Goal: Communication & Community: Answer question/provide support

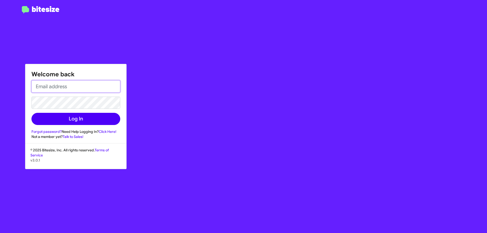
type input "[PERSON_NAME][EMAIL_ADDRESS][PERSON_NAME][PERSON_NAME][DOMAIN_NAME]"
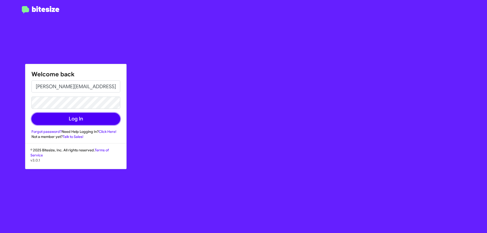
click at [69, 118] on button "Log In" at bounding box center [75, 119] width 89 height 12
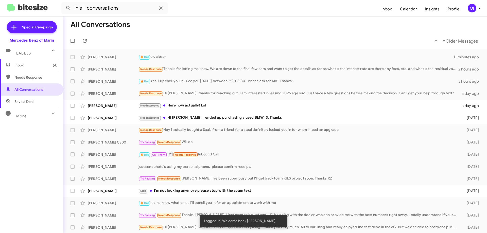
click at [475, 7] on div "OI" at bounding box center [472, 8] width 9 height 9
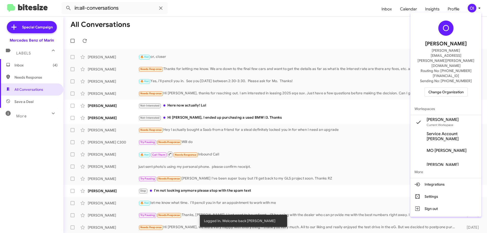
click at [432, 88] on span "Change Organization" at bounding box center [445, 92] width 35 height 9
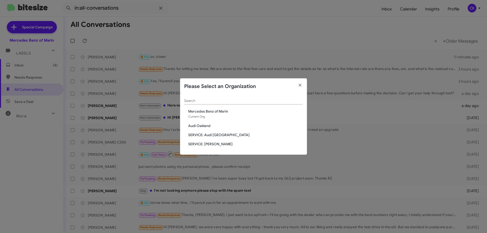
click at [214, 144] on span "SERVICE: [PERSON_NAME]" at bounding box center [245, 143] width 115 height 5
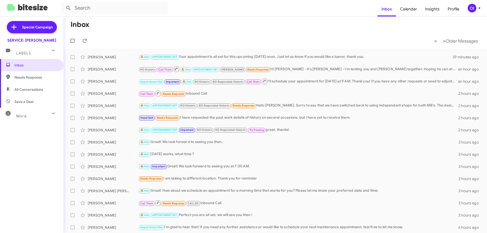
click at [191, 34] on mat-toolbar-row "« Previous » Next Older Messages" at bounding box center [274, 41] width 423 height 16
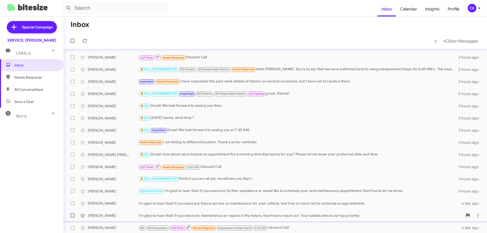
scroll to position [36, 0]
click at [226, 140] on div "Needs Response I am taking to different location. Thank you for reminder" at bounding box center [300, 143] width 324 height 6
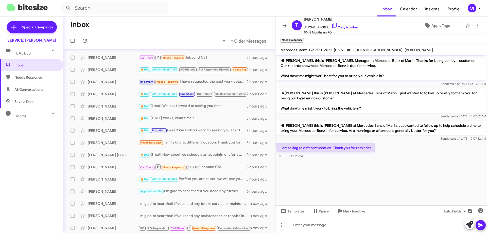
click at [389, 166] on cdk-virtual-scroll-viewport "Hi [PERSON_NAME], this is [PERSON_NAME], Manager at Mercedes Benz of Marin. Tha…" at bounding box center [380, 130] width 211 height 150
click at [285, 21] on button at bounding box center [284, 26] width 10 height 10
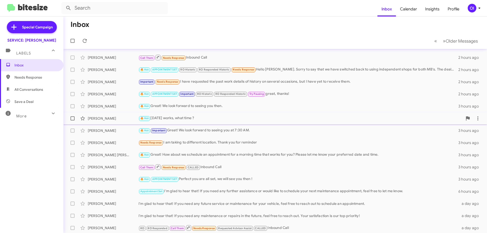
click at [205, 116] on div "🔥 Hot [DATE] works, what time ?" at bounding box center [300, 118] width 324 height 6
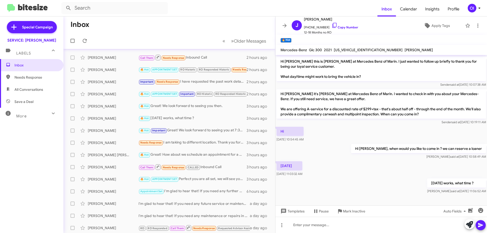
scroll to position [199, 0]
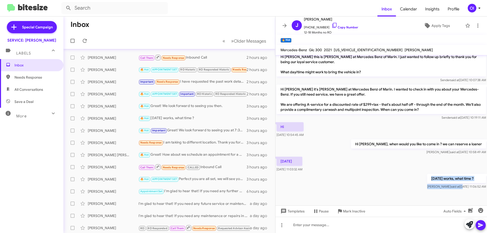
drag, startPoint x: 424, startPoint y: 181, endPoint x: 448, endPoint y: 188, distance: 25.4
click at [448, 188] on div "[DATE] works, what time ? [PERSON_NAME] said at [DATE] 11:06:52 AM" at bounding box center [380, 181] width 211 height 17
click at [378, 189] on div "[DATE] works, what time ? [PERSON_NAME] said at [DATE] 11:06:52 AM" at bounding box center [380, 181] width 211 height 17
drag, startPoint x: 469, startPoint y: 186, endPoint x: 463, endPoint y: 186, distance: 6.6
click at [463, 186] on span "[PERSON_NAME] said at [DATE] 11:06:52 AM" at bounding box center [456, 187] width 59 height 4
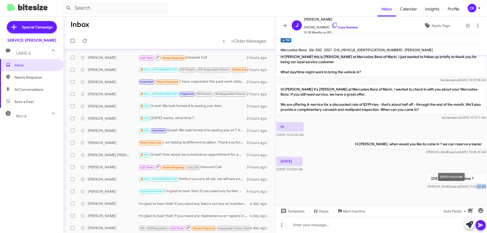
click at [463, 186] on span "[PERSON_NAME] said at [DATE] 11:06:52 AM" at bounding box center [456, 187] width 59 height 4
click at [284, 28] on icon at bounding box center [284, 26] width 6 height 6
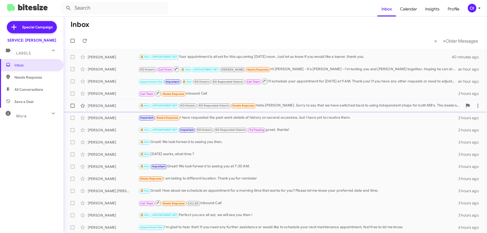
click at [267, 104] on div "🔥 Hot APPOINTMENT SET RO Historic RO Responded Historic Needs Response Hello [P…" at bounding box center [300, 106] width 324 height 6
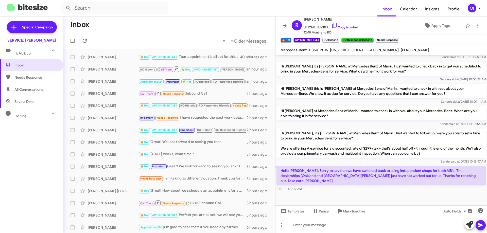
scroll to position [245, 0]
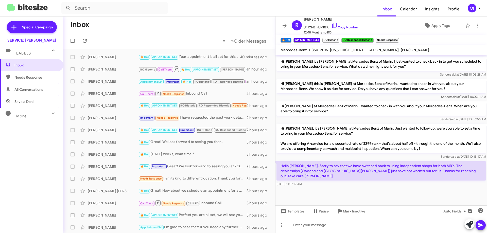
click at [336, 159] on div "Sender said at [DATE] 10:15:47 AM" at bounding box center [380, 156] width 209 height 5
click at [283, 25] on icon at bounding box center [284, 26] width 6 height 6
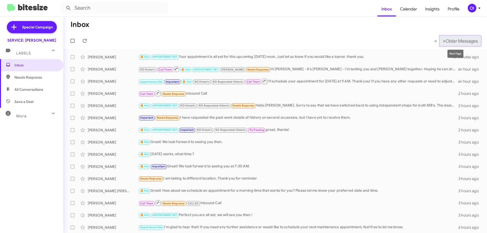
click at [445, 41] on span "Older Messages" at bounding box center [461, 41] width 32 height 6
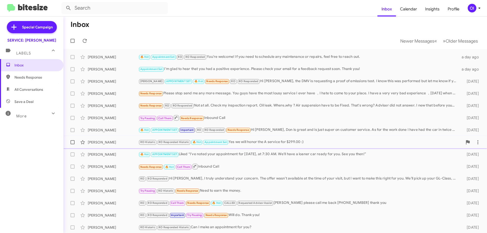
click at [258, 141] on div "RO Historic RO Responded Historic 🔥 Hot Appointment Set Yes we will honor the A…" at bounding box center [300, 142] width 324 height 6
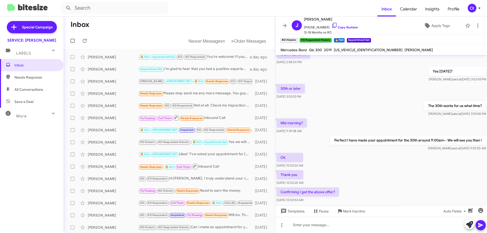
scroll to position [186, 0]
click at [284, 27] on icon at bounding box center [284, 26] width 6 height 6
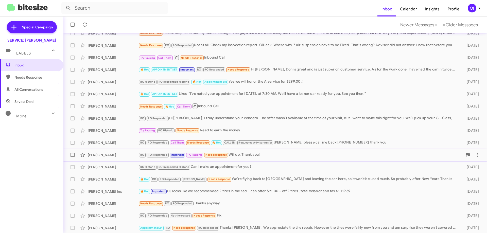
scroll to position [61, 0]
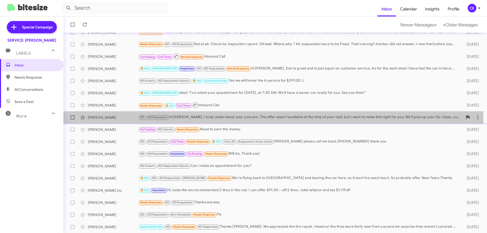
click at [241, 120] on div "RO RO Responded Hi [PERSON_NAME], I truly understand your concern. The offer wa…" at bounding box center [300, 117] width 324 height 6
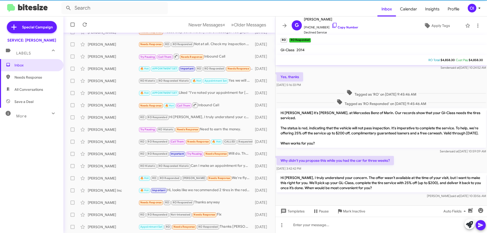
scroll to position [24, 0]
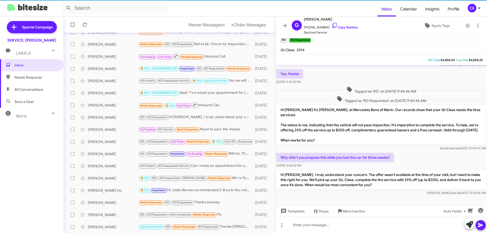
drag, startPoint x: 352, startPoint y: 144, endPoint x: 365, endPoint y: 165, distance: 25.0
click at [365, 165] on div "Hi [PERSON_NAME] this is [PERSON_NAME], Manager at Mercedes Benz of Marin. Than…" at bounding box center [380, 119] width 211 height 156
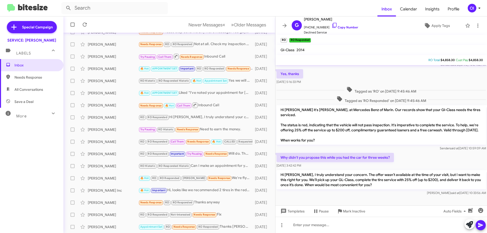
click at [365, 165] on div "[DATE] 3:42:42 PM" at bounding box center [334, 165] width 117 height 5
drag, startPoint x: 372, startPoint y: 166, endPoint x: 354, endPoint y: 145, distance: 27.3
click at [354, 145] on div "Hi [PERSON_NAME] this is [PERSON_NAME], Manager at Mercedes Benz of Marin. Than…" at bounding box center [380, 119] width 211 height 156
click at [354, 145] on div "Hi [PERSON_NAME] it's [PERSON_NAME], at Mercedes Benz of Marin. Our records sho…" at bounding box center [380, 128] width 209 height 46
drag, startPoint x: 352, startPoint y: 144, endPoint x: 366, endPoint y: 169, distance: 28.3
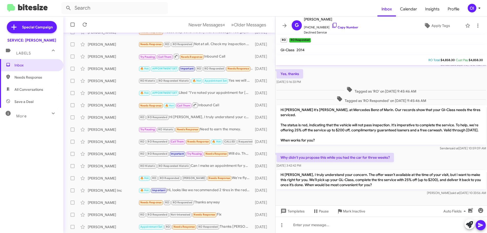
click at [366, 169] on div "Hi [PERSON_NAME] this is [PERSON_NAME], Manager at Mercedes Benz of Marin. Than…" at bounding box center [380, 119] width 211 height 156
click at [366, 168] on div "[DATE] 3:42:42 PM" at bounding box center [334, 165] width 117 height 5
drag, startPoint x: 365, startPoint y: 165, endPoint x: 353, endPoint y: 146, distance: 22.9
click at [353, 147] on div "Hi [PERSON_NAME] this is [PERSON_NAME], Manager at Mercedes Benz of Marin. Than…" at bounding box center [380, 119] width 211 height 156
click at [353, 146] on div "Sender said at [DATE] 10:59:09 AM" at bounding box center [380, 148] width 209 height 5
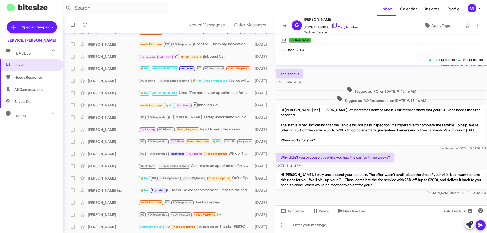
drag, startPoint x: 350, startPoint y: 144, endPoint x: 366, endPoint y: 167, distance: 28.5
click at [366, 167] on div "Hi [PERSON_NAME] this is [PERSON_NAME], Manager at Mercedes Benz of Marin. Than…" at bounding box center [380, 119] width 211 height 156
click at [366, 167] on div "[DATE] 3:42:42 PM" at bounding box center [334, 165] width 117 height 5
drag, startPoint x: 347, startPoint y: 144, endPoint x: 363, endPoint y: 167, distance: 27.5
click at [359, 164] on div "Hi [PERSON_NAME] this is [PERSON_NAME], Manager at Mercedes Benz of Marin. Than…" at bounding box center [380, 119] width 211 height 156
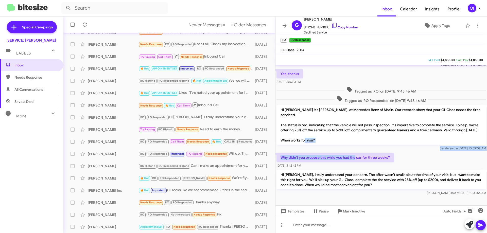
click at [364, 168] on div "[DATE] 3:42:42 PM" at bounding box center [334, 165] width 117 height 5
drag, startPoint x: 368, startPoint y: 168, endPoint x: 349, endPoint y: 145, distance: 30.0
click at [354, 151] on div "Hi [PERSON_NAME] this is [PERSON_NAME], Manager at Mercedes Benz of Marin. Than…" at bounding box center [380, 119] width 211 height 156
click at [349, 144] on p "Hi [PERSON_NAME] it's [PERSON_NAME], at Mercedes Benz of Marin. Our records sho…" at bounding box center [380, 125] width 209 height 40
drag, startPoint x: 353, startPoint y: 150, endPoint x: 368, endPoint y: 166, distance: 21.2
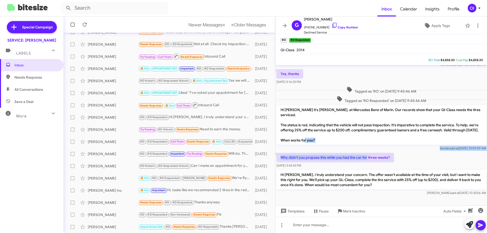
click at [367, 164] on div "Hi [PERSON_NAME] this is [PERSON_NAME], Manager at Mercedes Benz of Marin. Than…" at bounding box center [380, 119] width 211 height 156
click at [368, 166] on div "[DATE] 3:42:42 PM" at bounding box center [334, 165] width 117 height 5
drag, startPoint x: 370, startPoint y: 167, endPoint x: 359, endPoint y: 149, distance: 20.6
click at [360, 151] on div "Hi [PERSON_NAME] this is [PERSON_NAME], Manager at Mercedes Benz of Marin. Than…" at bounding box center [380, 119] width 211 height 156
click at [359, 149] on div "Sender said at [DATE] 10:59:09 AM" at bounding box center [380, 148] width 209 height 5
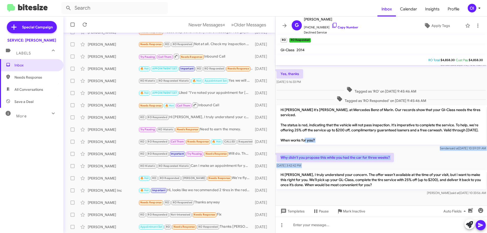
drag, startPoint x: 357, startPoint y: 149, endPoint x: 364, endPoint y: 165, distance: 16.8
click at [364, 165] on div "Hi [PERSON_NAME] this is [PERSON_NAME], Manager at Mercedes Benz of Marin. Than…" at bounding box center [380, 119] width 211 height 156
click at [364, 165] on div "[DATE] 3:42:42 PM" at bounding box center [334, 165] width 117 height 5
drag, startPoint x: 367, startPoint y: 162, endPoint x: 357, endPoint y: 146, distance: 19.1
click at [357, 147] on div "Hi [PERSON_NAME] this is [PERSON_NAME], Manager at Mercedes Benz of Marin. Than…" at bounding box center [380, 119] width 211 height 156
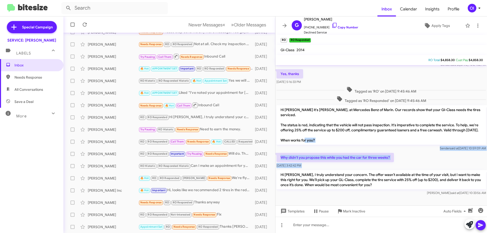
click at [357, 146] on div "Hi [PERSON_NAME] it's [PERSON_NAME], at Mercedes Benz of Marin. Our records sho…" at bounding box center [380, 128] width 209 height 46
drag, startPoint x: 356, startPoint y: 147, endPoint x: 368, endPoint y: 163, distance: 19.7
click at [368, 163] on div "Hi [PERSON_NAME] this is [PERSON_NAME], Manager at Mercedes Benz of Marin. Than…" at bounding box center [380, 119] width 211 height 156
click at [370, 165] on div "[DATE] 3:42:42 PM" at bounding box center [334, 165] width 117 height 5
drag, startPoint x: 372, startPoint y: 166, endPoint x: 357, endPoint y: 144, distance: 26.1
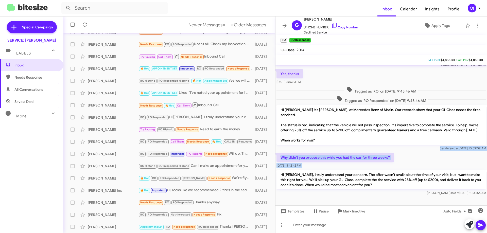
click at [360, 149] on div "Hi [PERSON_NAME] this is [PERSON_NAME], Manager at Mercedes Benz of Marin. Than…" at bounding box center [380, 119] width 211 height 156
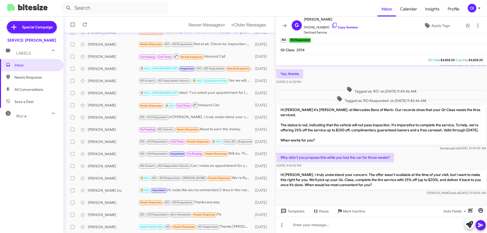
click at [357, 144] on p "Hi [PERSON_NAME] it's [PERSON_NAME], at Mercedes Benz of Marin. Our records sho…" at bounding box center [380, 125] width 209 height 40
drag, startPoint x: 356, startPoint y: 144, endPoint x: 370, endPoint y: 166, distance: 26.4
click at [370, 165] on div "Hi [PERSON_NAME] this is [PERSON_NAME], Manager at Mercedes Benz of Marin. Than…" at bounding box center [380, 119] width 211 height 156
click at [370, 166] on div "[DATE] 3:42:42 PM" at bounding box center [334, 165] width 117 height 5
drag, startPoint x: 370, startPoint y: 166, endPoint x: 355, endPoint y: 146, distance: 24.8
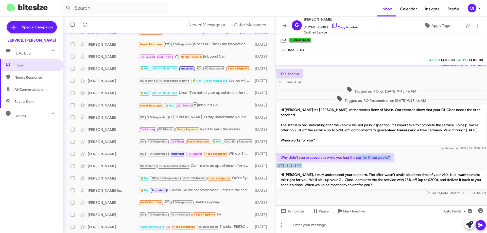
click at [355, 146] on div "Hi [PERSON_NAME] this is [PERSON_NAME], Manager at Mercedes Benz of Marin. Than…" at bounding box center [380, 119] width 211 height 156
click at [355, 146] on div "Hi [PERSON_NAME] it's [PERSON_NAME], at Mercedes Benz of Marin. Our records sho…" at bounding box center [380, 128] width 209 height 46
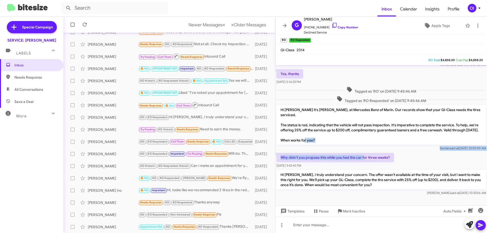
drag, startPoint x: 352, startPoint y: 144, endPoint x: 369, endPoint y: 164, distance: 26.2
click at [368, 164] on div "Hi [PERSON_NAME] this is [PERSON_NAME], Manager at Mercedes Benz of Marin. Than…" at bounding box center [380, 119] width 211 height 156
click at [369, 164] on div "[DATE] 3:42:42 PM" at bounding box center [334, 165] width 117 height 5
click at [289, 23] on span at bounding box center [284, 26] width 10 height 6
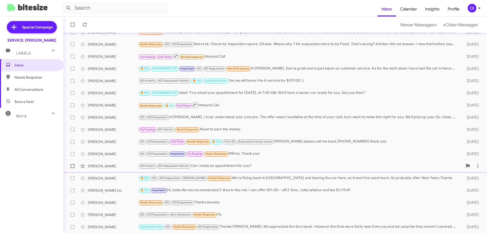
click at [243, 165] on div "RO Historic RO Responded Historic Can I make an appointment for you?" at bounding box center [300, 166] width 324 height 6
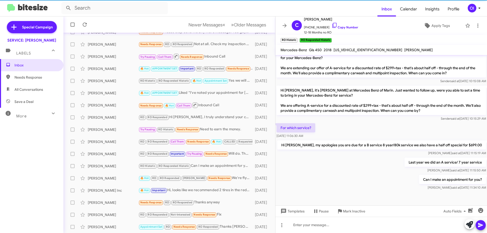
scroll to position [201, 0]
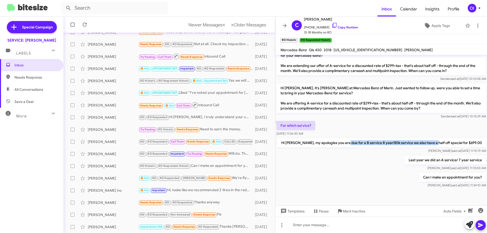
drag, startPoint x: 356, startPoint y: 142, endPoint x: 444, endPoint y: 146, distance: 88.5
click at [444, 146] on p "Hi [PERSON_NAME], my apologies you are due for a B service 8 year/80k service w…" at bounding box center [381, 142] width 209 height 9
click at [284, 25] on icon at bounding box center [284, 26] width 6 height 6
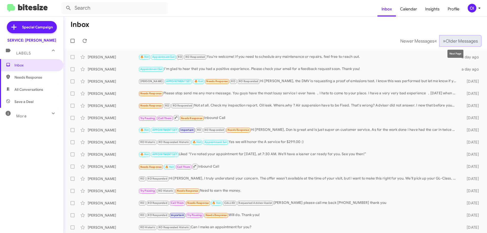
click at [445, 37] on button "» Next Older Messages" at bounding box center [460, 41] width 41 height 10
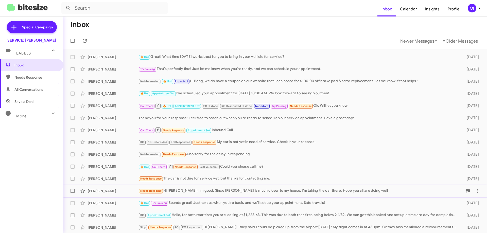
click at [226, 190] on div "Needs Response Hi [PERSON_NAME], I'm good. Since [PERSON_NAME] is much closer t…" at bounding box center [300, 191] width 324 height 6
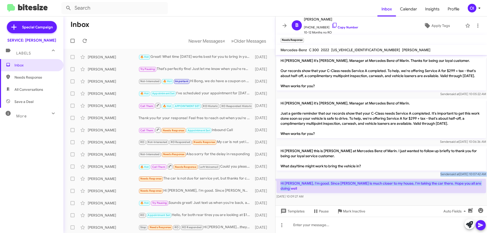
drag, startPoint x: 357, startPoint y: 190, endPoint x: 340, endPoint y: 176, distance: 22.3
click at [340, 176] on div "Hi [PERSON_NAME] it's [PERSON_NAME], Manager at Mercedes Benz of Marin. Thanks …" at bounding box center [380, 127] width 211 height 145
click at [353, 184] on p "Hi [PERSON_NAME], I'm good. Since [PERSON_NAME] is much closer to my house, I'm…" at bounding box center [380, 186] width 209 height 14
drag, startPoint x: 348, startPoint y: 182, endPoint x: 373, endPoint y: 196, distance: 28.9
click at [373, 195] on div "Hi [PERSON_NAME], I'm good. Since [PERSON_NAME] is much closer to my house, I'm…" at bounding box center [380, 189] width 209 height 20
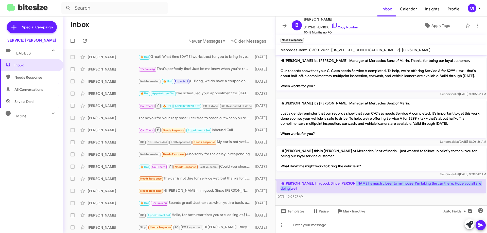
click at [373, 196] on div "[DATE] 10:09:27 AM" at bounding box center [380, 196] width 209 height 5
click at [286, 27] on icon at bounding box center [284, 26] width 6 height 6
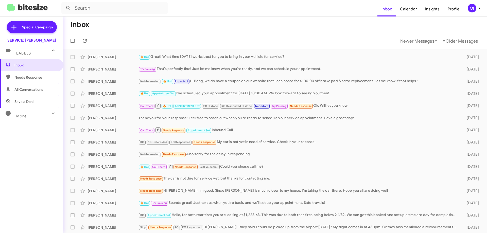
click at [25, 58] on mat-expansion-panel-header "Labels" at bounding box center [31, 51] width 63 height 16
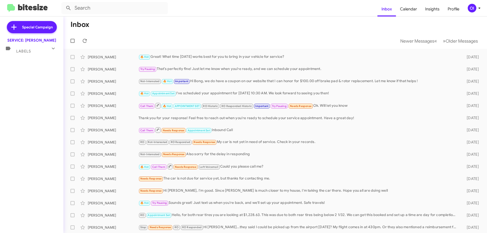
click at [26, 62] on div "Special Campaign SERVICE: [PERSON_NAME] Labels Inbox Needs Response All Convers…" at bounding box center [31, 123] width 63 height 214
click at [21, 44] on div "Labels" at bounding box center [26, 48] width 45 height 9
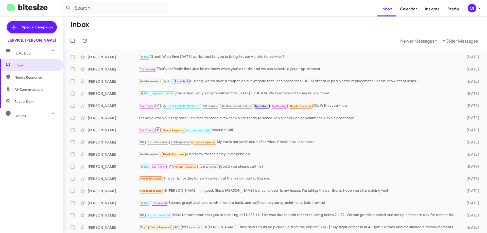
click at [22, 56] on div "Labels" at bounding box center [26, 50] width 45 height 9
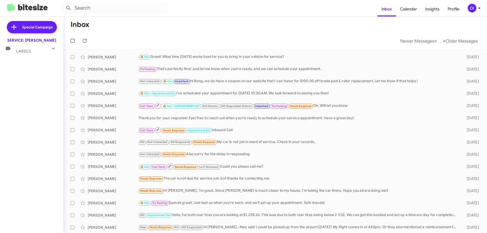
click at [23, 61] on div "Special Campaign SERVICE: [PERSON_NAME] Labels Inbox Needs Response All Convers…" at bounding box center [31, 123] width 63 height 214
click at [23, 53] on span "Labels" at bounding box center [23, 51] width 15 height 5
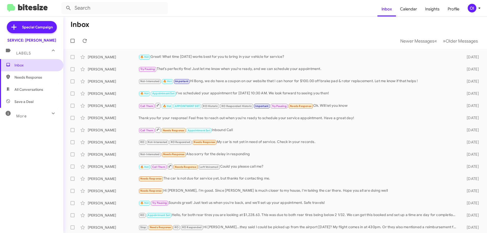
click at [24, 62] on span "Inbox" at bounding box center [31, 65] width 63 height 12
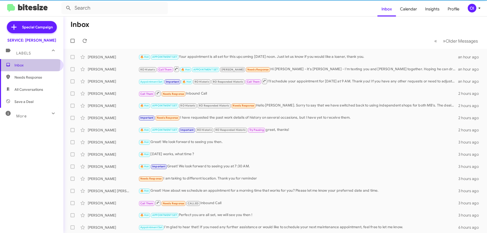
click at [23, 63] on span "Inbox" at bounding box center [35, 65] width 43 height 5
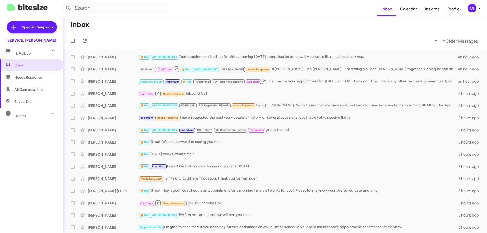
click at [202, 33] on mat-toolbar-row "« Previous » Next Older Messages" at bounding box center [274, 41] width 423 height 16
click at [195, 33] on mat-toolbar-row "« Previous » Next Older Messages" at bounding box center [274, 41] width 423 height 16
